Goal: Task Accomplishment & Management: Use online tool/utility

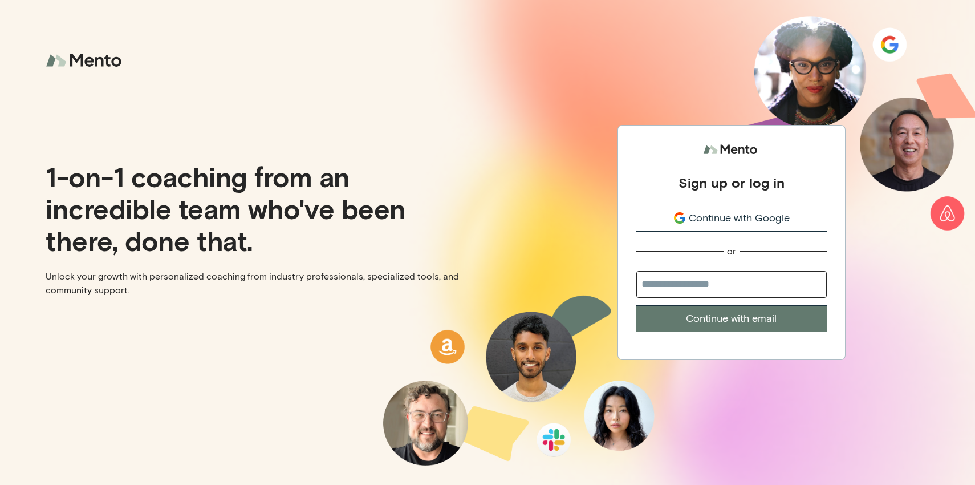
click at [765, 221] on span "Continue with Google" at bounding box center [739, 217] width 101 height 15
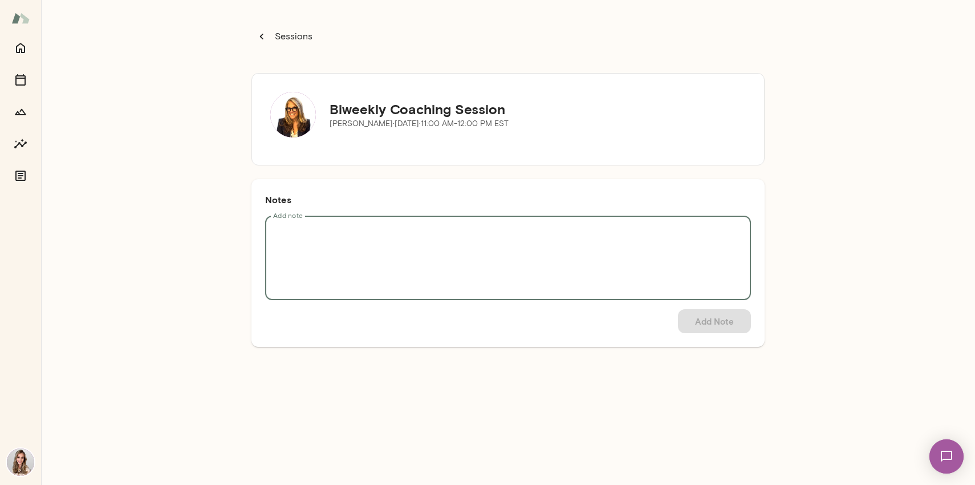
click at [338, 257] on textarea "Add note" at bounding box center [508, 258] width 470 height 66
type textarea "*********"
